Goal: Task Accomplishment & Management: Complete application form

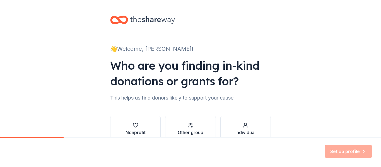
scroll to position [28, 0]
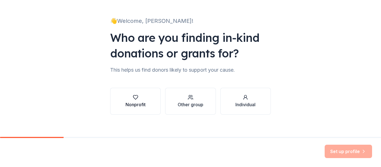
click at [133, 97] on icon "button" at bounding box center [135, 97] width 5 height 4
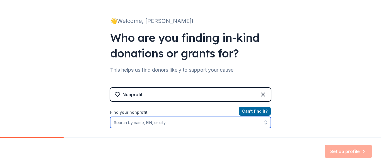
click at [168, 123] on input "Find your nonprofit" at bounding box center [190, 122] width 161 height 11
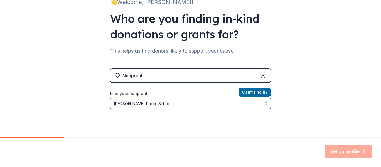
type input "Burwell Public School"
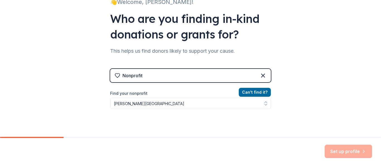
click at [127, 82] on div "Nonprofit" at bounding box center [190, 75] width 161 height 13
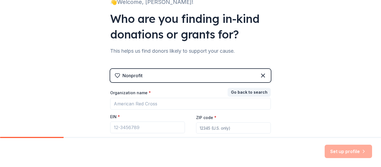
click at [133, 77] on div "Nonprofit" at bounding box center [133, 75] width 20 height 7
click at [161, 74] on div "Nonprofit" at bounding box center [190, 75] width 161 height 13
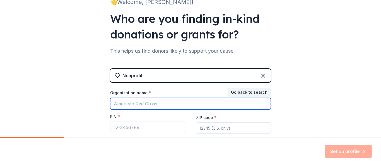
click at [144, 104] on input "Organization name *" at bounding box center [190, 104] width 161 height 12
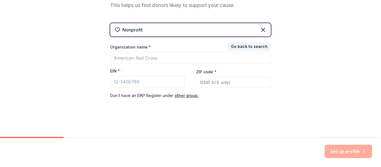
click at [216, 82] on input "ZIP code *" at bounding box center [233, 82] width 75 height 11
type input "5"
type input "68823"
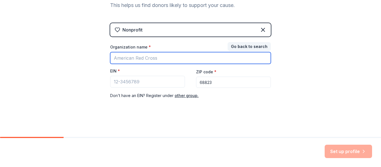
click at [148, 60] on input "Organization name *" at bounding box center [190, 58] width 161 height 12
type input "Burwell Public High School"
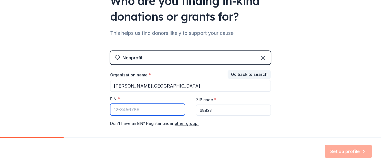
click at [120, 113] on input "EIN *" at bounding box center [147, 110] width 75 height 12
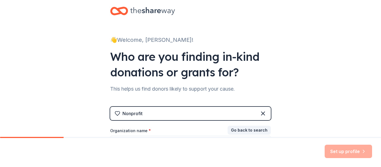
click at [166, 117] on div "Nonprofit" at bounding box center [190, 113] width 161 height 13
click at [263, 114] on icon at bounding box center [263, 113] width 7 height 7
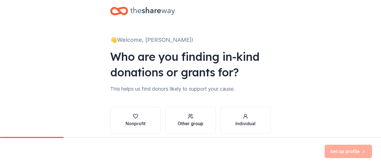
click at [183, 121] on div "Other group" at bounding box center [191, 123] width 26 height 7
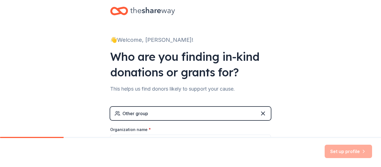
scroll to position [65, 0]
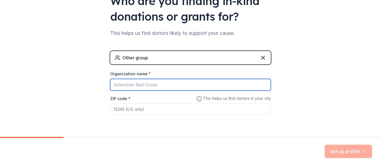
drag, startPoint x: 145, startPoint y: 85, endPoint x: 334, endPoint y: 100, distance: 189.8
click at [145, 85] on input "Organization name *" at bounding box center [190, 85] width 161 height 12
type input "Burwell Public Schools"
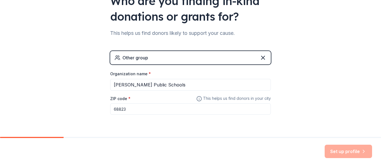
type input "68823"
click at [348, 152] on button "Set up profile" at bounding box center [348, 151] width 47 height 13
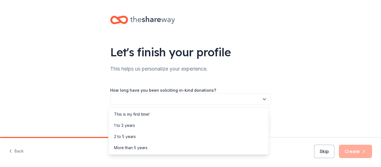
click at [186, 99] on button "button" at bounding box center [190, 99] width 161 height 12
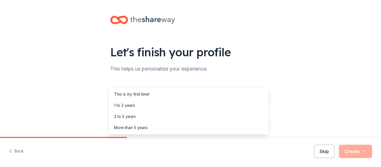
scroll to position [20, 0]
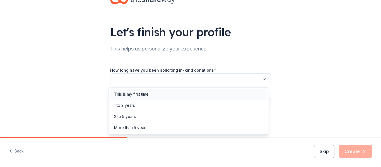
click at [142, 95] on div "This is my first time!" at bounding box center [131, 94] width 35 height 7
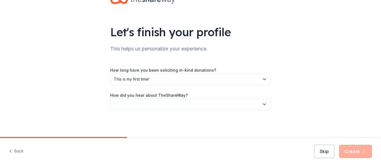
click at [137, 104] on button "button" at bounding box center [190, 105] width 161 height 12
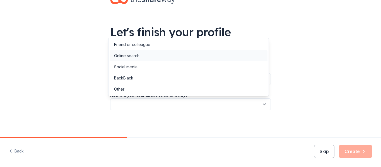
click at [135, 57] on div "Online search" at bounding box center [126, 55] width 25 height 7
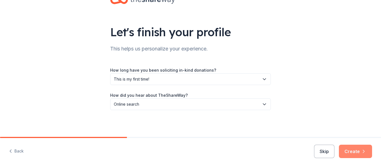
click at [346, 148] on button "Create" at bounding box center [355, 151] width 33 height 13
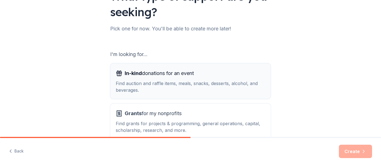
scroll to position [84, 0]
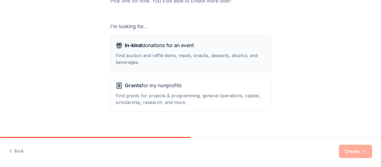
click at [133, 55] on div "Find auction and raffle items, meals, snacks, desserts, alcohol, and beverages." at bounding box center [191, 58] width 150 height 13
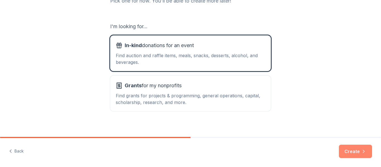
click at [356, 148] on button "Create" at bounding box center [355, 151] width 33 height 13
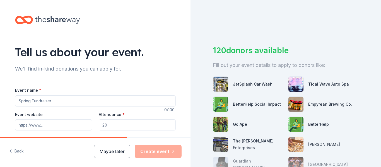
drag, startPoint x: 66, startPoint y: 102, endPoint x: 59, endPoint y: 101, distance: 7.1
click at [63, 102] on input "Event name *" at bounding box center [95, 100] width 161 height 11
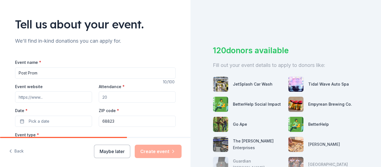
scroll to position [56, 0]
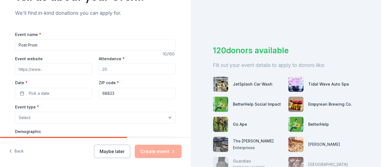
type input "Post Prom"
click at [30, 69] on input "Event website" at bounding box center [53, 69] width 77 height 11
click at [121, 68] on input "Attendance *" at bounding box center [137, 69] width 77 height 11
click at [61, 92] on button "Pick a date" at bounding box center [53, 93] width 77 height 11
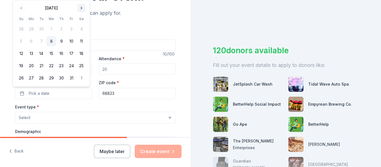
click at [85, 8] on button "Go to next month" at bounding box center [82, 8] width 8 height 8
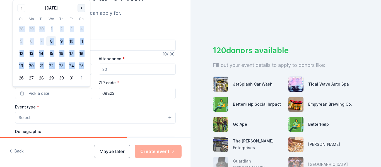
click at [85, 16] on th "Sa" at bounding box center [81, 19] width 10 height 6
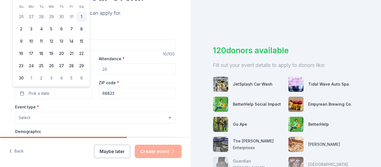
scroll to position [28, 0]
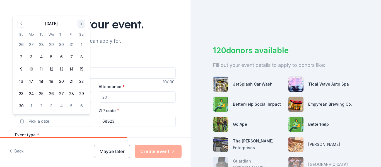
click at [83, 23] on button "Go to next month" at bounding box center [82, 24] width 8 height 8
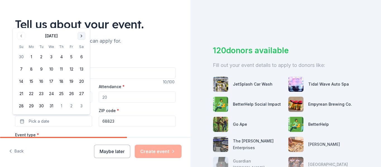
click at [83, 23] on div "Tell us about your event." at bounding box center [95, 24] width 161 height 16
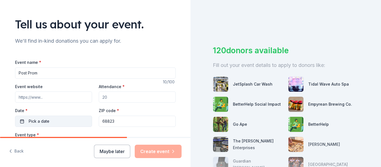
click at [52, 122] on button "Pick a date" at bounding box center [53, 121] width 77 height 11
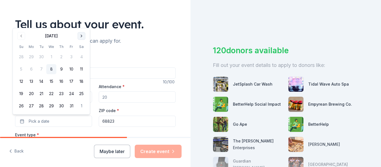
click at [80, 34] on button "Go to next month" at bounding box center [82, 36] width 8 height 8
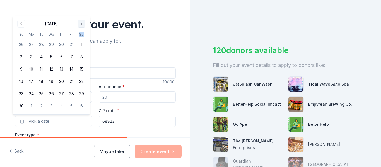
click at [80, 34] on th "Sa" at bounding box center [81, 35] width 10 height 6
click at [83, 24] on button "Go to next month" at bounding box center [82, 24] width 8 height 8
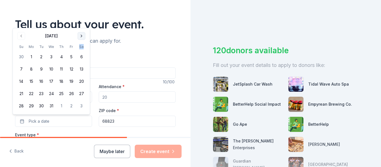
click at [84, 35] on button "Go to next month" at bounding box center [82, 36] width 8 height 8
click at [83, 35] on button "Go to next month" at bounding box center [82, 36] width 8 height 8
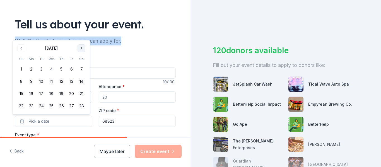
click at [83, 35] on div "Tell us about your event. We'll find in-kind donations you can apply for. Event…" at bounding box center [95, 157] width 179 height 371
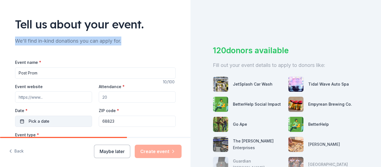
click at [51, 118] on button "Pick a date" at bounding box center [53, 121] width 77 height 11
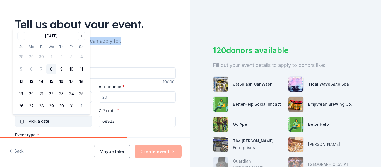
click at [44, 122] on span "Pick a date" at bounding box center [39, 121] width 21 height 7
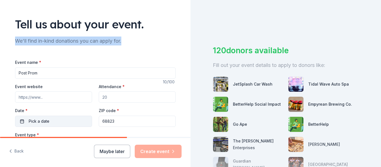
click at [44, 122] on span "Pick a date" at bounding box center [39, 121] width 21 height 7
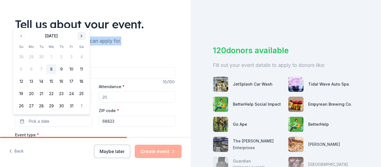
click at [80, 35] on button "Go to next month" at bounding box center [82, 36] width 8 height 8
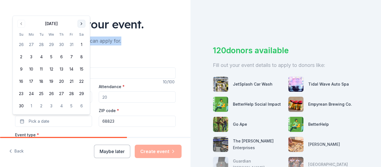
click at [80, 22] on button "Go to next month" at bounding box center [82, 24] width 8 height 8
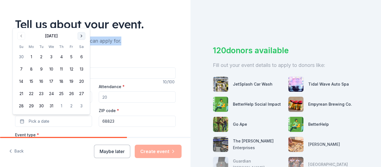
click at [81, 38] on button "Go to next month" at bounding box center [82, 36] width 8 height 8
click at [82, 37] on button "Go to next month" at bounding box center [82, 36] width 8 height 8
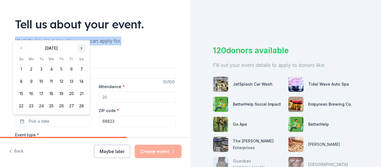
click at [81, 47] on button "Go to next month" at bounding box center [82, 48] width 8 height 8
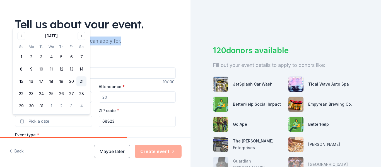
drag, startPoint x: 80, startPoint y: 80, endPoint x: 83, endPoint y: 82, distance: 3.3
click at [81, 81] on button "21" at bounding box center [81, 81] width 10 height 10
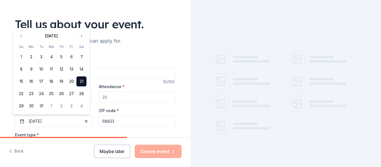
click at [139, 114] on div "ZIP code * 68823" at bounding box center [137, 117] width 77 height 20
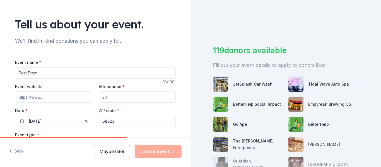
drag, startPoint x: 109, startPoint y: 96, endPoint x: 55, endPoint y: 93, distance: 54.5
click at [53, 94] on div "Event website Attendance * Date * 03/21/2026 ZIP code * 68823" at bounding box center [95, 105] width 161 height 44
type input "100"
click at [131, 88] on div "Attendance * 100" at bounding box center [137, 93] width 77 height 20
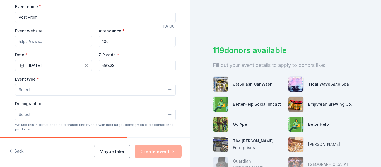
click at [51, 91] on button "Select" at bounding box center [95, 90] width 161 height 12
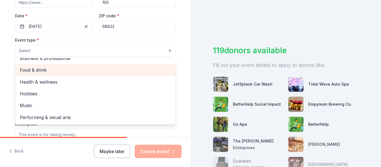
scroll to position [0, 0]
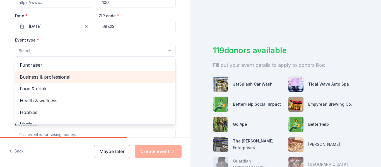
click at [40, 76] on span "Business & professional" at bounding box center [95, 76] width 151 height 7
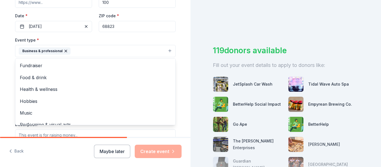
click at [91, 39] on div "Event type * Business & professional Fundraiser Food & drink Health & wellness …" at bounding box center [95, 47] width 161 height 21
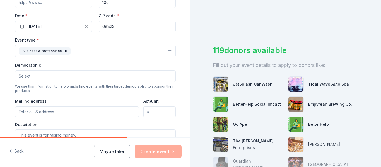
click at [46, 77] on button "Select" at bounding box center [95, 76] width 161 height 12
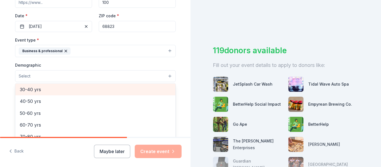
scroll to position [56, 0]
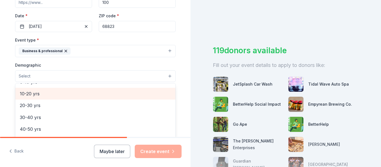
click at [35, 96] on span "10-20 yrs" at bounding box center [95, 93] width 151 height 7
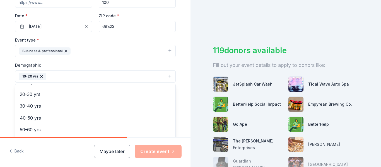
click at [62, 65] on div "Demographic 10-20 yrs All genders Mostly men Mostly women All ages 0-10 yrs 20-…" at bounding box center [95, 72] width 161 height 21
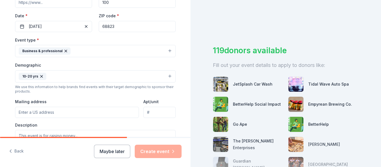
scroll to position [151, 0]
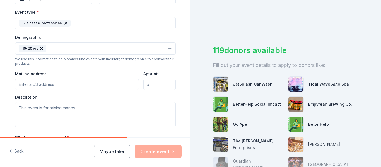
click at [41, 85] on input "Mailing address" at bounding box center [77, 84] width 124 height 11
click at [58, 83] on input "Mailing address" at bounding box center [77, 84] width 124 height 11
paste input "90 I St PO Box 670"
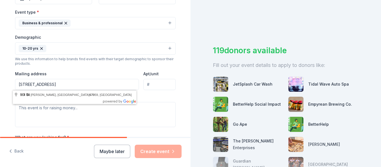
click at [18, 83] on input "90 I St PO Box 670" at bounding box center [77, 84] width 124 height 11
type input "190 I St PO Box 670"
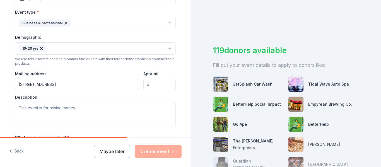
click at [158, 85] on input "Apt/unit" at bounding box center [159, 84] width 32 height 11
click at [37, 99] on div "Description" at bounding box center [95, 111] width 161 height 33
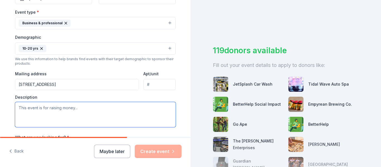
click at [35, 107] on textarea at bounding box center [95, 114] width 161 height 25
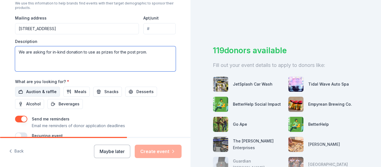
scroll to position [234, 0]
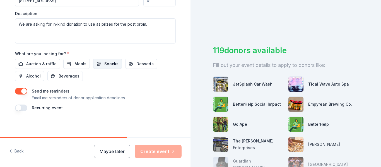
click at [96, 64] on button "Snacks" at bounding box center [107, 64] width 29 height 10
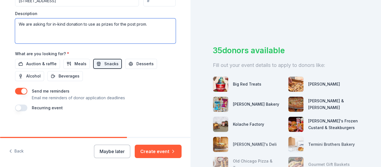
drag, startPoint x: 80, startPoint y: 24, endPoint x: 172, endPoint y: 32, distance: 92.7
click at [172, 32] on textarea "We are asking for in-kind donation to use as prizes for the post prom." at bounding box center [95, 30] width 161 height 25
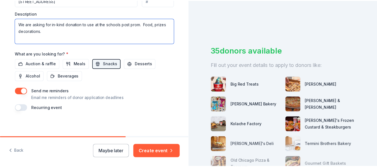
scroll to position [236, 0]
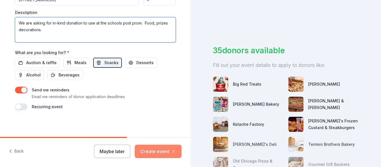
type textarea "We are asking for in-kind donation to use at the schools post prom. Food, prize…"
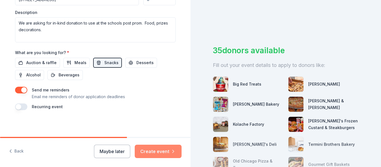
click at [149, 151] on button "Create event" at bounding box center [158, 151] width 47 height 13
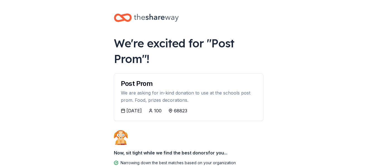
scroll to position [28, 0]
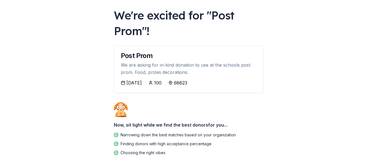
click at [123, 82] on icon at bounding box center [123, 83] width 4 height 4
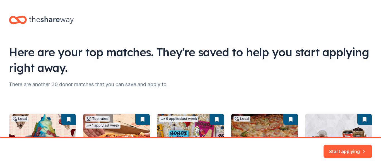
scroll to position [28, 0]
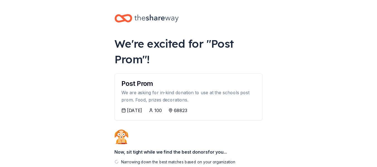
scroll to position [28, 0]
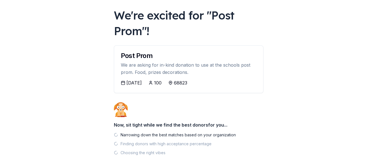
click at [157, 85] on div "03/20/2026 100 68823" at bounding box center [189, 83] width 136 height 7
click at [142, 83] on div "03/20/2026" at bounding box center [133, 83] width 15 height 7
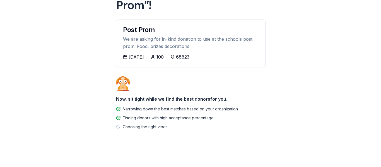
scroll to position [0, 0]
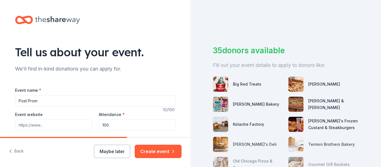
scroll to position [56, 0]
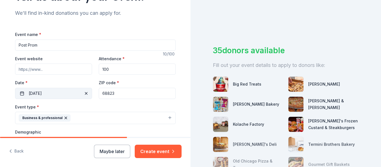
click at [35, 93] on button "03/21/2026" at bounding box center [53, 93] width 77 height 11
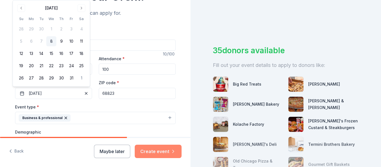
click at [157, 149] on button "Create event" at bounding box center [158, 151] width 47 height 13
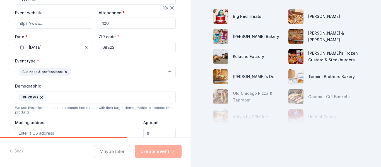
scroll to position [172, 0]
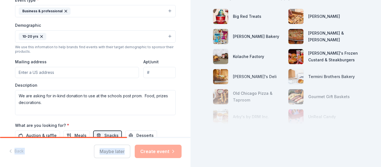
drag, startPoint x: 114, startPoint y: 137, endPoint x: 158, endPoint y: 139, distance: 44.1
click at [157, 139] on div "Back Maybe later Create event" at bounding box center [95, 152] width 191 height 30
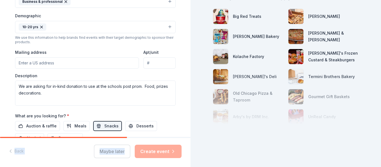
click at [110, 152] on div "Maybe later Create event" at bounding box center [138, 151] width 88 height 13
click at [154, 150] on div "Maybe later Create event" at bounding box center [138, 151] width 88 height 13
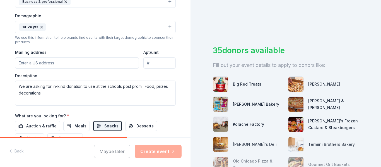
click at [73, 3] on button "Business & professional" at bounding box center [95, 2] width 161 height 12
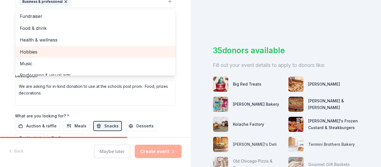
click at [52, 47] on div "Hobbies" at bounding box center [95, 52] width 160 height 12
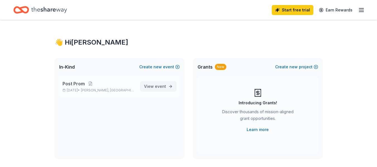
click at [154, 83] on span "View event" at bounding box center [155, 86] width 22 height 7
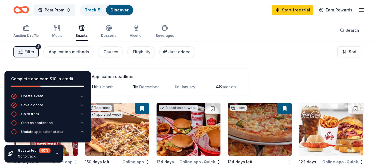
scroll to position [84, 0]
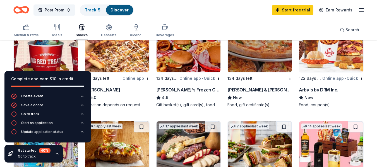
click at [150, 8] on div "Post Prom Track · 5 Discover Start free trial Earn Rewards" at bounding box center [188, 9] width 350 height 13
click at [32, 96] on div "Create event" at bounding box center [32, 96] width 22 height 4
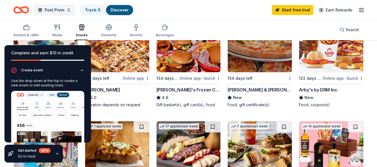
scroll to position [50, 0]
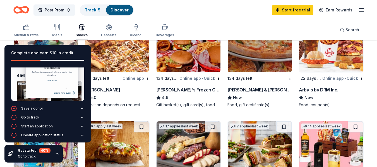
click at [39, 106] on div "Save a donor" at bounding box center [32, 108] width 22 height 4
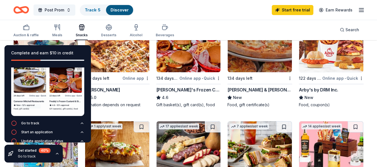
scroll to position [42, 0]
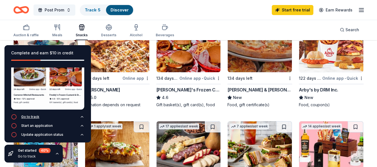
click at [36, 115] on div "Go to track" at bounding box center [30, 117] width 18 height 4
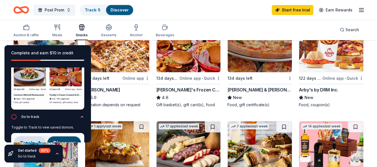
scroll to position [7, 0]
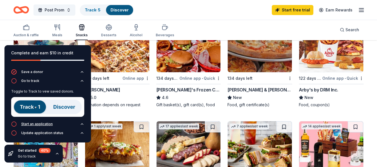
click at [41, 122] on div "Start an application" at bounding box center [37, 124] width 32 height 4
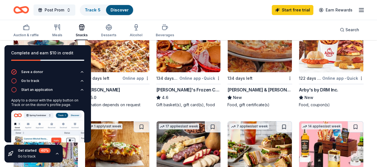
scroll to position [37, 0]
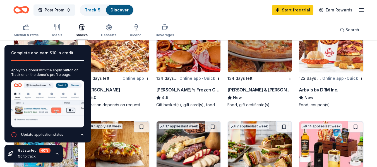
click at [42, 133] on div "Update application status" at bounding box center [42, 135] width 42 height 4
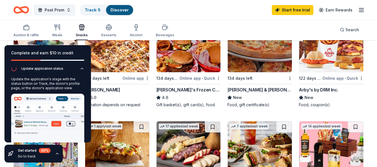
scroll to position [53, 0]
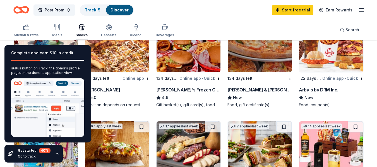
click at [117, 87] on div "[PERSON_NAME]" at bounding box center [117, 90] width 65 height 7
drag, startPoint x: 82, startPoint y: 31, endPoint x: 69, endPoint y: 30, distance: 12.9
click at [82, 31] on div "Snacks" at bounding box center [82, 30] width 12 height 13
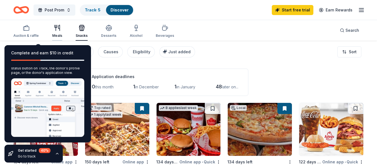
click at [59, 32] on div "Meals" at bounding box center [57, 31] width 10 height 13
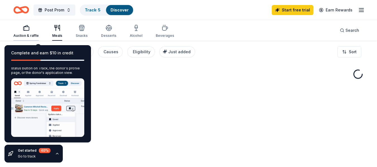
click at [28, 32] on div "Auction & raffle" at bounding box center [25, 31] width 25 height 13
click at [59, 152] on div "Get started 40 % Go to track" at bounding box center [33, 154] width 58 height 18
click at [57, 153] on icon "button" at bounding box center [57, 154] width 4 height 4
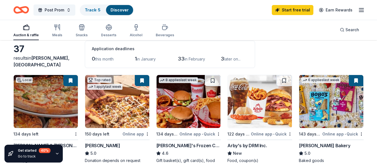
scroll to position [56, 0]
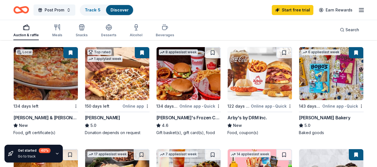
click at [114, 80] on img at bounding box center [117, 73] width 64 height 53
click at [66, 54] on button at bounding box center [70, 52] width 15 height 11
click at [71, 54] on button at bounding box center [70, 52] width 15 height 11
drag, startPoint x: 214, startPoint y: 52, endPoint x: 222, endPoint y: 51, distance: 8.4
click at [214, 52] on button at bounding box center [213, 52] width 16 height 11
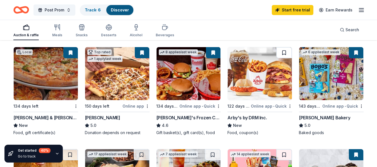
click at [281, 55] on button at bounding box center [284, 52] width 16 height 11
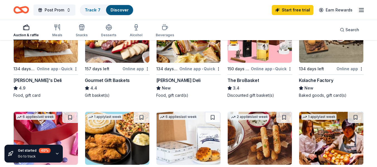
scroll to position [167, 0]
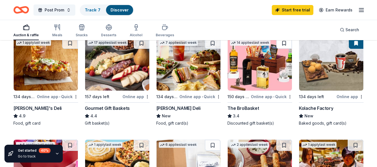
click at [288, 44] on button at bounding box center [284, 43] width 16 height 11
click at [140, 43] on button at bounding box center [142, 43] width 16 height 11
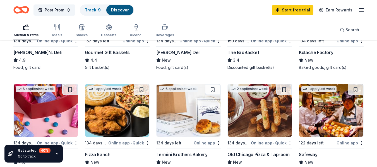
scroll to position [251, 0]
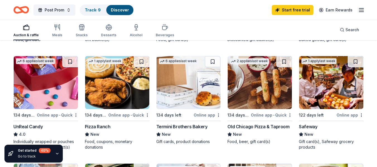
click at [73, 60] on button at bounding box center [70, 61] width 16 height 11
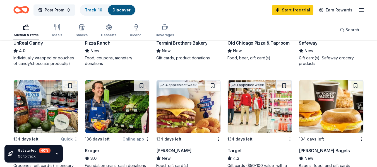
scroll to position [363, 0]
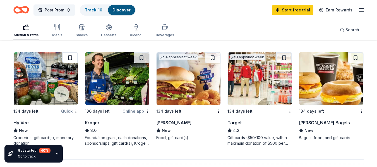
click at [64, 59] on button at bounding box center [70, 57] width 16 height 11
click at [284, 57] on button at bounding box center [284, 57] width 16 height 11
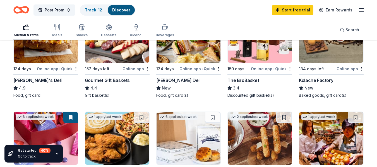
scroll to position [0, 0]
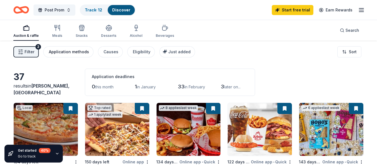
click at [66, 52] on div "Application methods" at bounding box center [69, 52] width 40 height 7
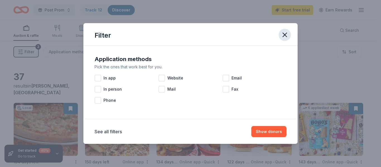
click at [286, 35] on icon "button" at bounding box center [285, 35] width 8 height 8
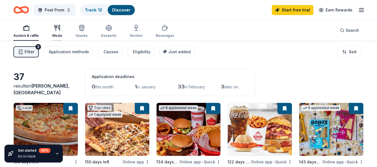
click at [53, 30] on div "button" at bounding box center [57, 28] width 10 height 7
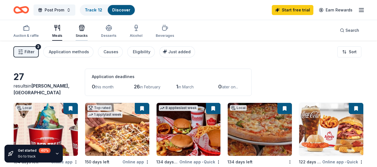
click at [82, 28] on icon "button" at bounding box center [81, 28] width 7 height 7
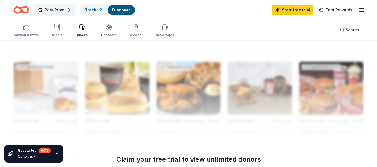
scroll to position [307, 0]
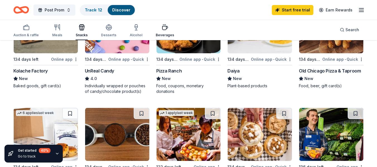
click at [160, 32] on div "Beverages" at bounding box center [165, 30] width 18 height 13
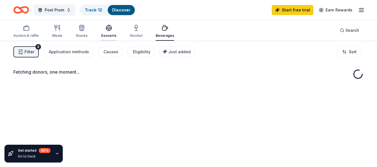
click at [107, 30] on icon "button" at bounding box center [108, 28] width 7 height 7
click at [57, 11] on span "Post Prom" at bounding box center [55, 10] width 20 height 7
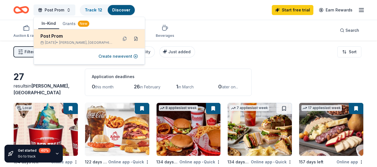
click at [136, 39] on button at bounding box center [135, 38] width 9 height 9
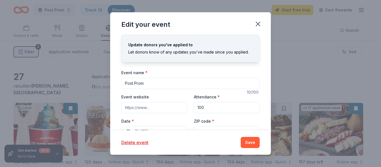
scroll to position [28, 0]
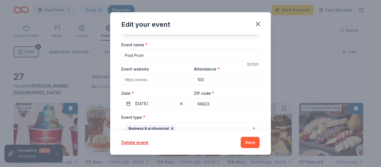
drag, startPoint x: 154, startPoint y: 53, endPoint x: 176, endPoint y: 60, distance: 22.9
click at [68, 55] on div "Edit your event Update donors you've applied to Let donors know of any updates …" at bounding box center [190, 83] width 381 height 167
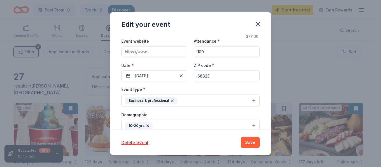
type input "Burwell Public High School Post Prom"
click at [183, 102] on button "Business & professional" at bounding box center [190, 101] width 138 height 12
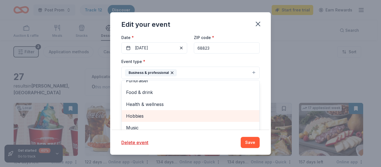
scroll to position [112, 0]
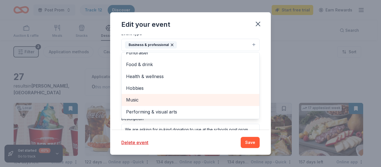
click at [144, 100] on span "Music" at bounding box center [190, 99] width 129 height 7
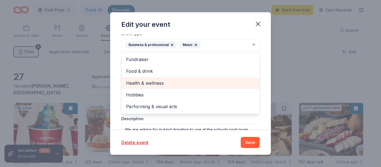
click at [149, 85] on span "Health & wellness" at bounding box center [190, 83] width 129 height 7
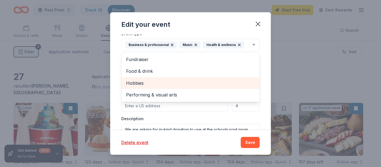
click at [139, 84] on span "Hobbies" at bounding box center [190, 83] width 129 height 7
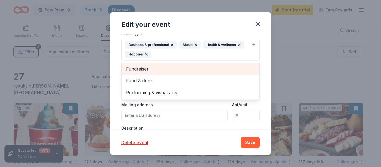
click at [146, 66] on span "Fundraiser" at bounding box center [190, 68] width 129 height 7
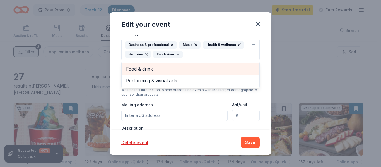
click at [151, 68] on span "Food & drink" at bounding box center [190, 68] width 129 height 7
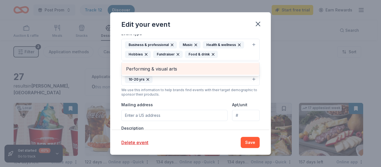
click at [160, 71] on span "Performing & visual arts" at bounding box center [190, 68] width 129 height 7
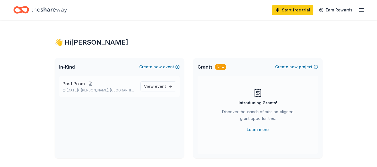
click at [89, 83] on button at bounding box center [90, 83] width 11 height 4
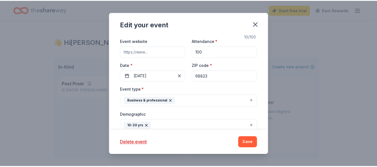
scroll to position [84, 0]
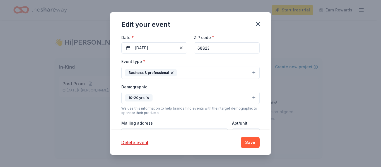
click at [179, 71] on button "Business & professional" at bounding box center [190, 73] width 138 height 12
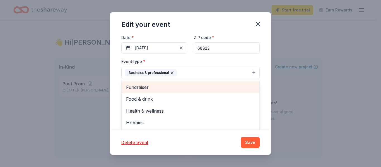
click at [138, 87] on span "Fundraiser" at bounding box center [190, 87] width 129 height 7
drag, startPoint x: 139, startPoint y: 89, endPoint x: 139, endPoint y: 93, distance: 3.6
click at [139, 89] on span "Food & drink" at bounding box center [190, 87] width 129 height 7
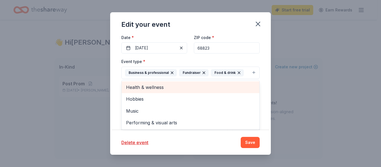
drag, startPoint x: 139, startPoint y: 90, endPoint x: 139, endPoint y: 95, distance: 5.0
click at [139, 91] on div "Health & wellness" at bounding box center [191, 87] width 138 height 12
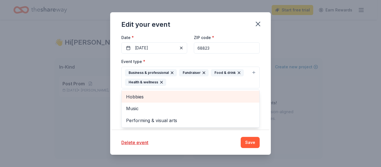
click at [139, 97] on span "Hobbies" at bounding box center [190, 96] width 129 height 7
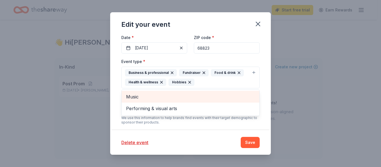
click at [135, 96] on span "Music" at bounding box center [190, 96] width 129 height 7
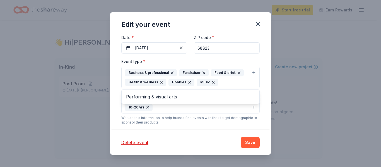
click at [263, 74] on div "Update donors you've applied to Let donors know of any updates you've made sinc…" at bounding box center [190, 82] width 161 height 95
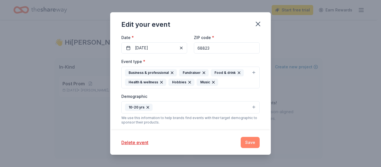
click at [249, 140] on button "Save" at bounding box center [250, 142] width 19 height 11
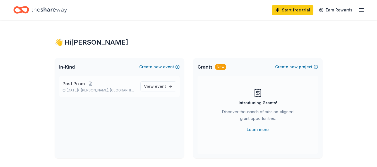
click at [81, 84] on span "Post Prom" at bounding box center [74, 83] width 22 height 7
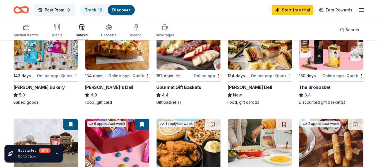
scroll to position [160, 0]
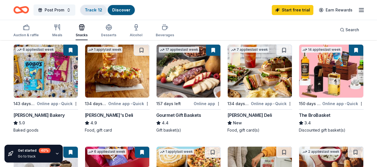
click at [95, 11] on link "Track · 12" at bounding box center [93, 10] width 17 height 5
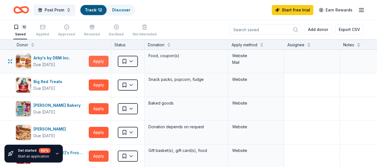
click at [99, 58] on button "Apply" at bounding box center [99, 61] width 20 height 11
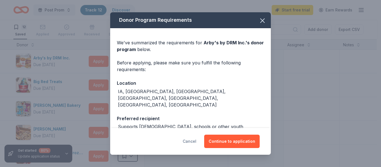
click at [191, 141] on button "Cancel" at bounding box center [190, 141] width 14 height 13
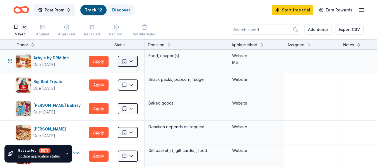
click at [135, 61] on html "Post Prom Track · 12 Discover Start free trial Earn Rewards 12 Saved Applied Ap…" at bounding box center [188, 83] width 377 height 167
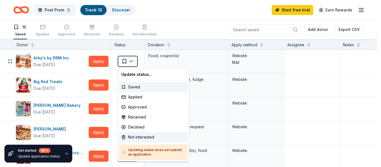
click at [142, 138] on div "Not interested" at bounding box center [153, 137] width 69 height 10
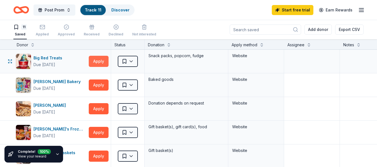
click at [98, 61] on button "Apply" at bounding box center [99, 61] width 20 height 11
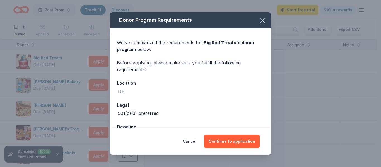
scroll to position [18, 0]
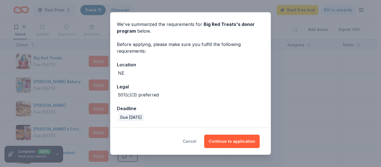
click at [196, 138] on button "Cancel" at bounding box center [190, 141] width 14 height 13
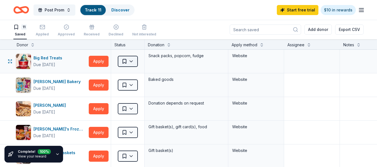
click at [124, 62] on html "Post Prom Track · 11 Discover Start free trial $10 in rewards 11 Saved Applied …" at bounding box center [188, 83] width 377 height 167
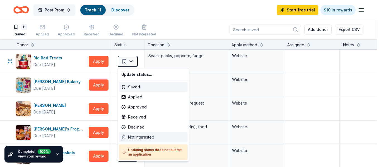
click at [131, 136] on div "Not interested" at bounding box center [153, 137] width 69 height 10
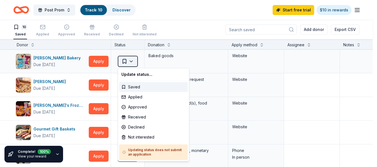
click at [126, 61] on html "Post Prom Track · 10 Discover Start free trial $10 in rewards 10 Saved Applied …" at bounding box center [188, 83] width 377 height 167
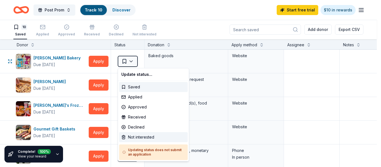
click at [136, 139] on div "Not interested" at bounding box center [153, 137] width 69 height 10
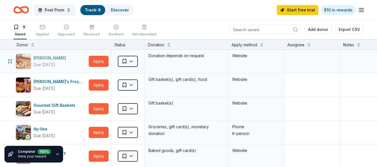
click at [55, 63] on div "Due [DATE]" at bounding box center [44, 64] width 22 height 7
click at [34, 56] on div "[PERSON_NAME]" at bounding box center [50, 58] width 35 height 7
click at [102, 59] on button "Apply" at bounding box center [99, 61] width 20 height 11
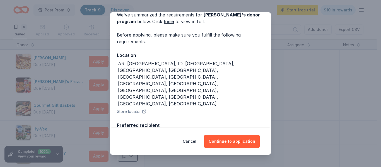
scroll to position [56, 0]
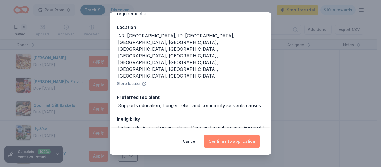
click at [229, 142] on button "Continue to application" at bounding box center [232, 141] width 56 height 13
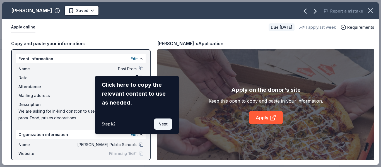
click at [160, 124] on button "Next" at bounding box center [163, 124] width 18 height 11
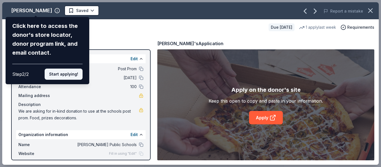
click at [62, 74] on button "Start applying!" at bounding box center [64, 74] width 38 height 11
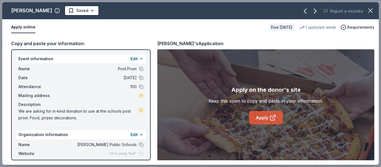
click at [264, 119] on link "Apply" at bounding box center [266, 117] width 34 height 13
